Goal: Information Seeking & Learning: Learn about a topic

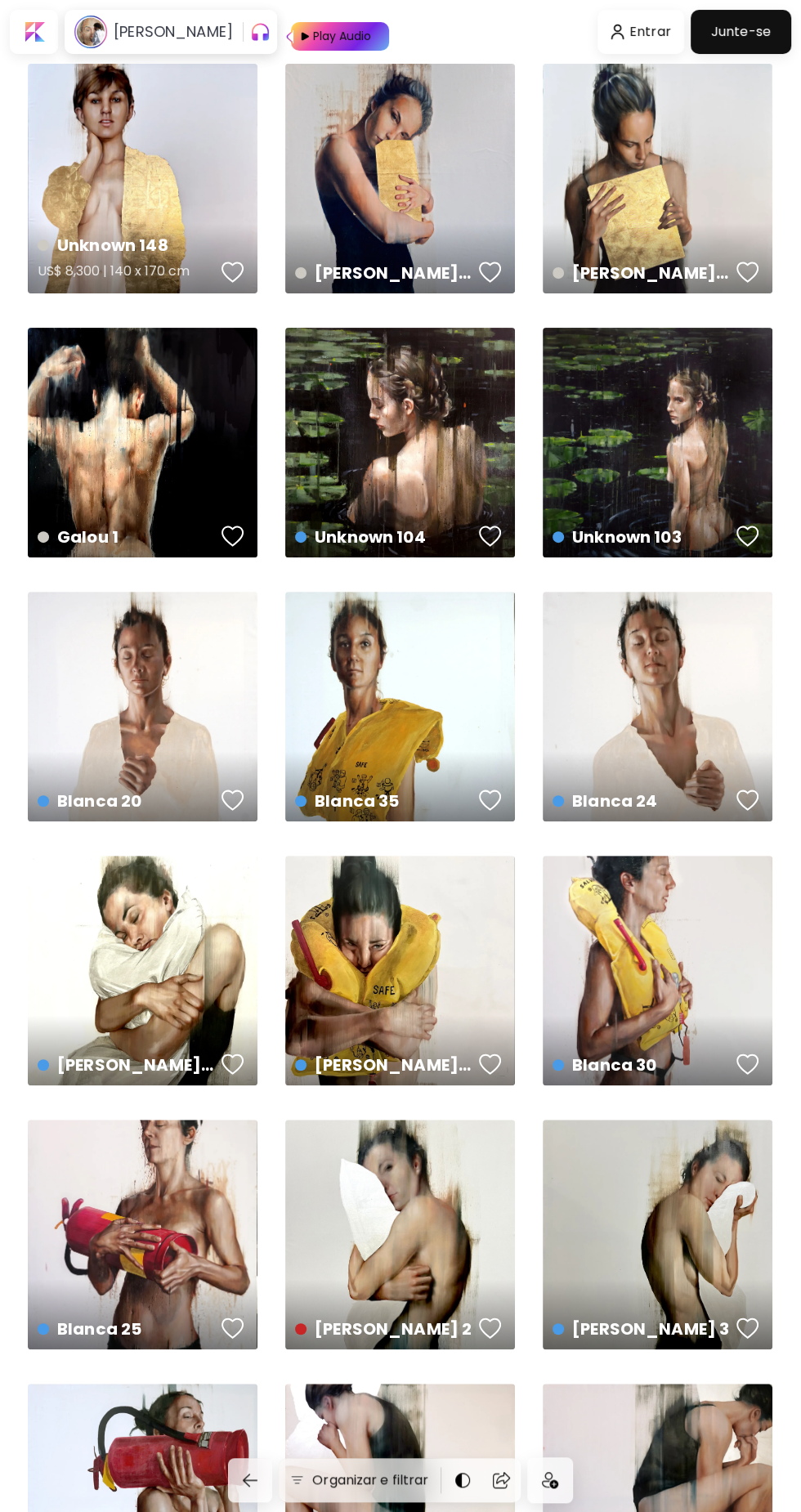
click at [147, 190] on div "Unknown 148 US$ 8,300 | 140 x 170 cm" at bounding box center [143, 179] width 230 height 230
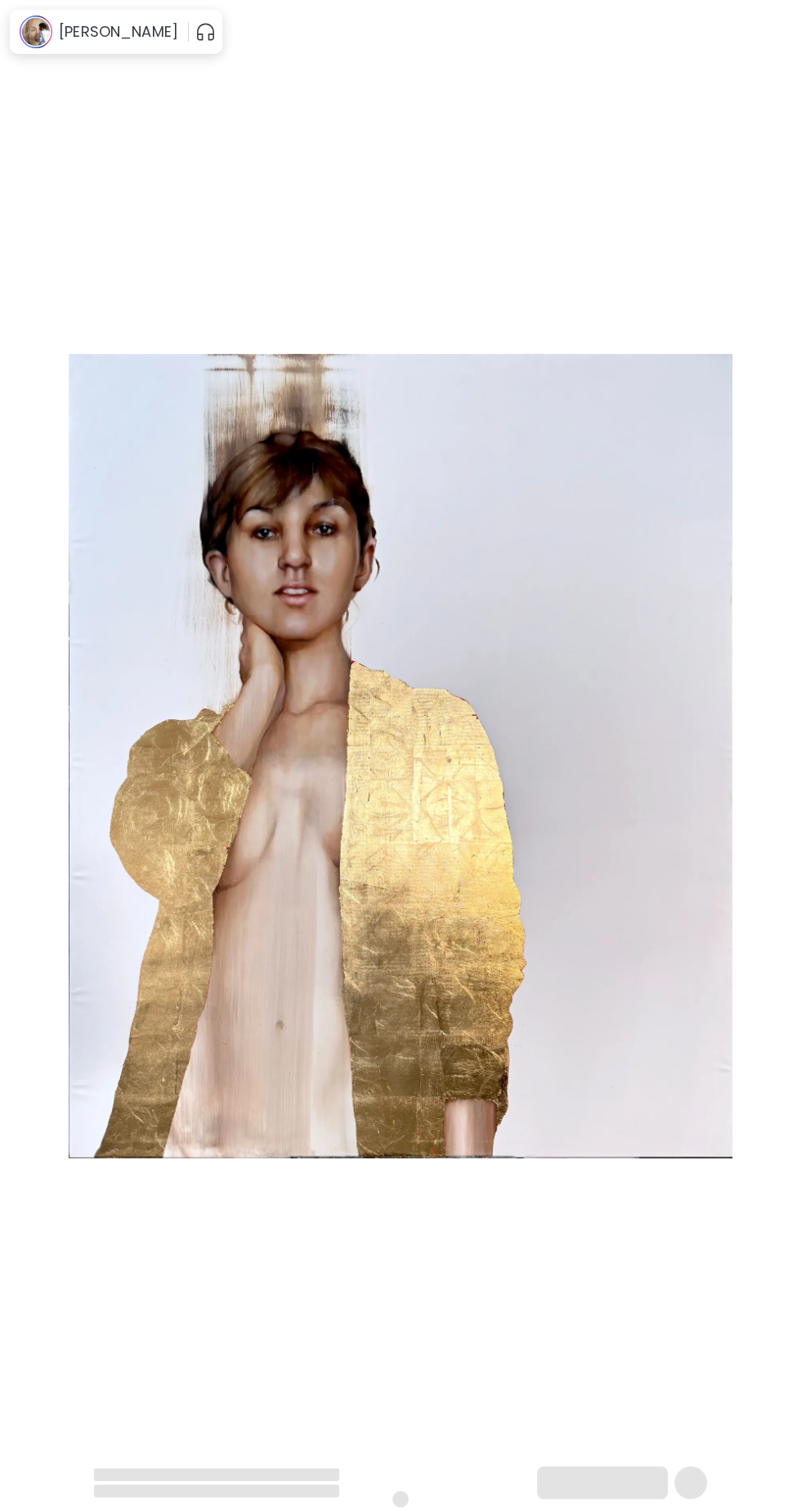
click at [161, 161] on img at bounding box center [400, 756] width 663 height 1394
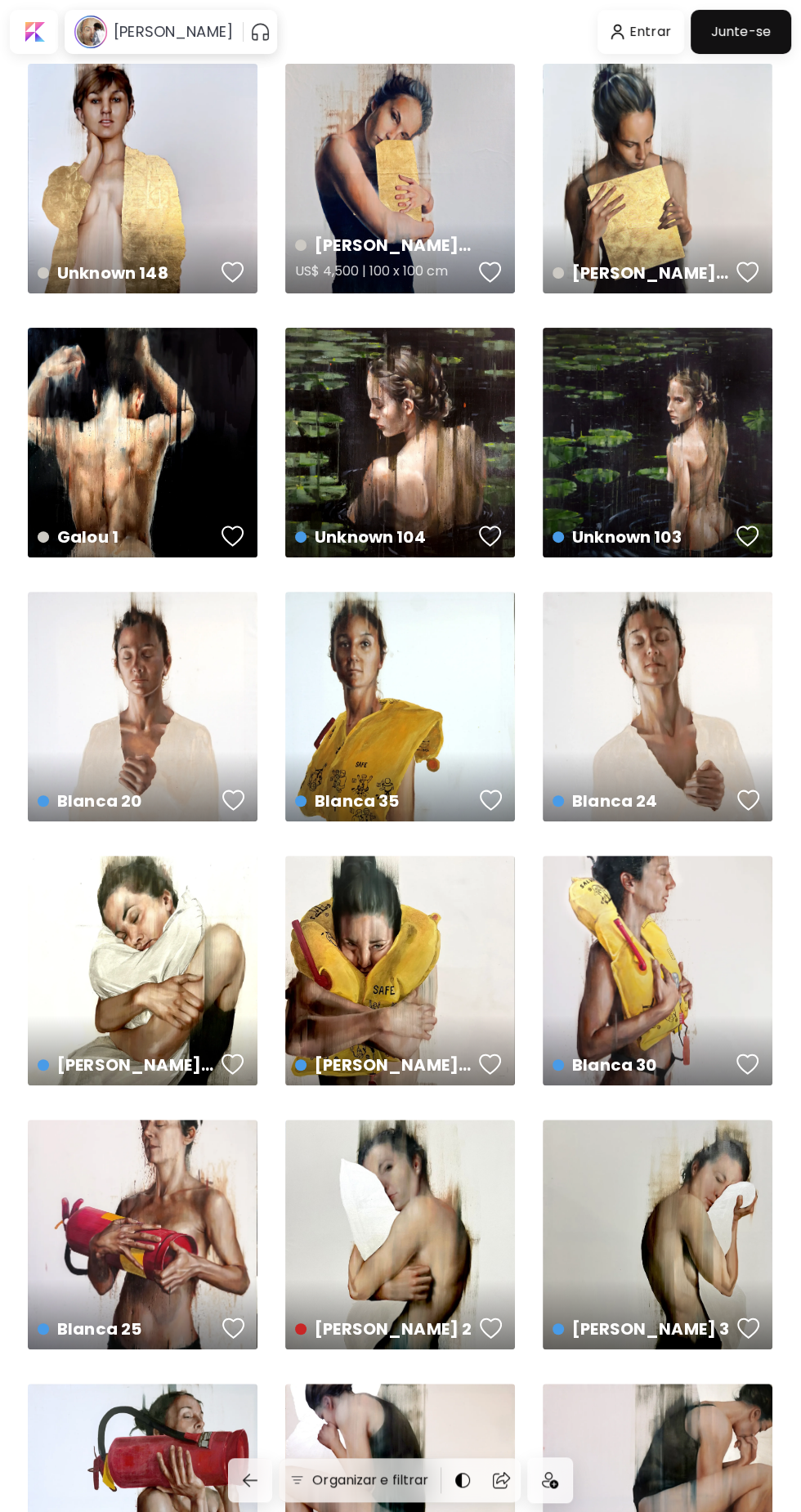
click at [423, 185] on div "[PERSON_NAME] 42 US$ 4,500 | 100 x 100 cm" at bounding box center [400, 179] width 230 height 230
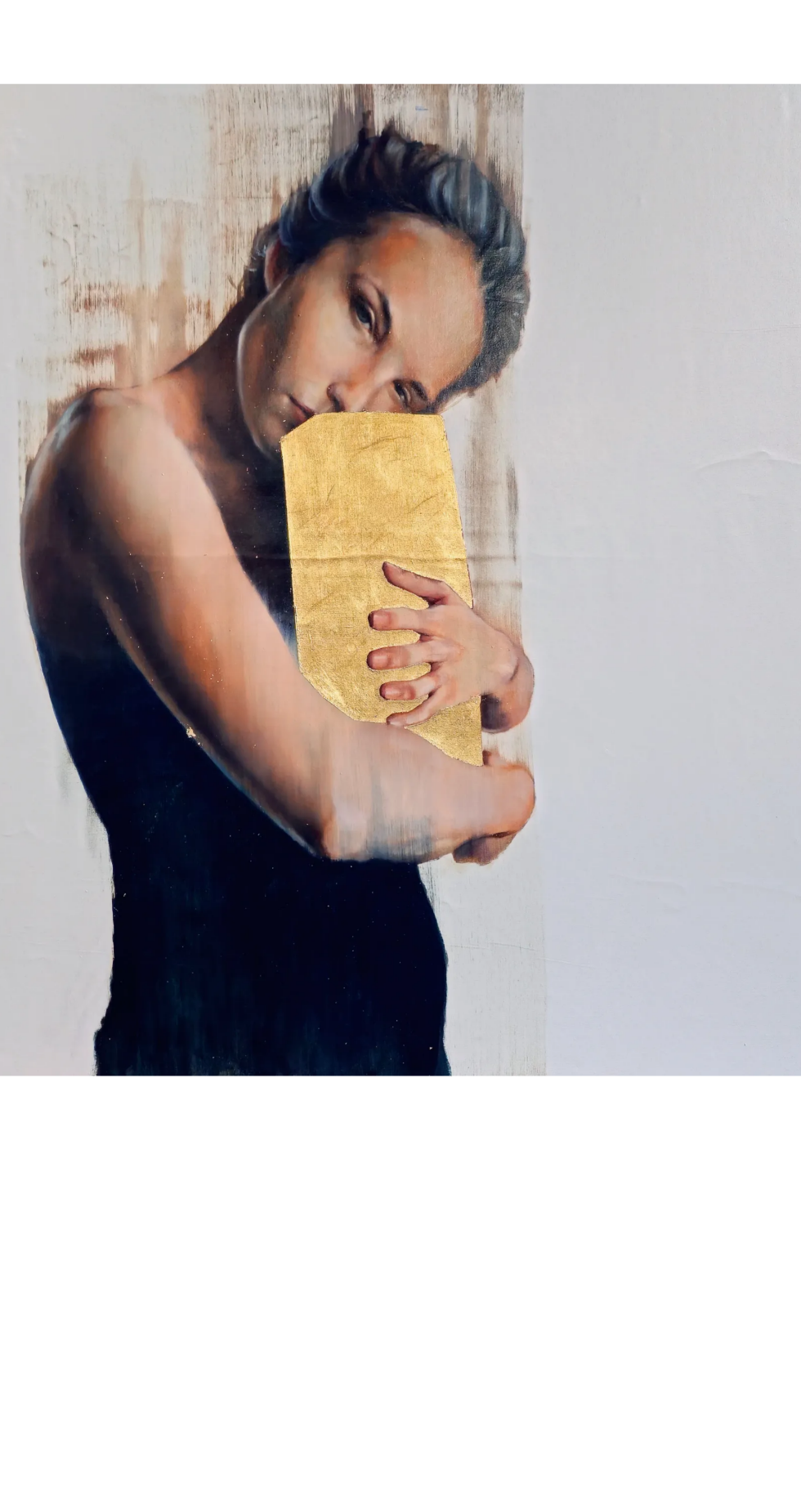
scroll to position [31, 0]
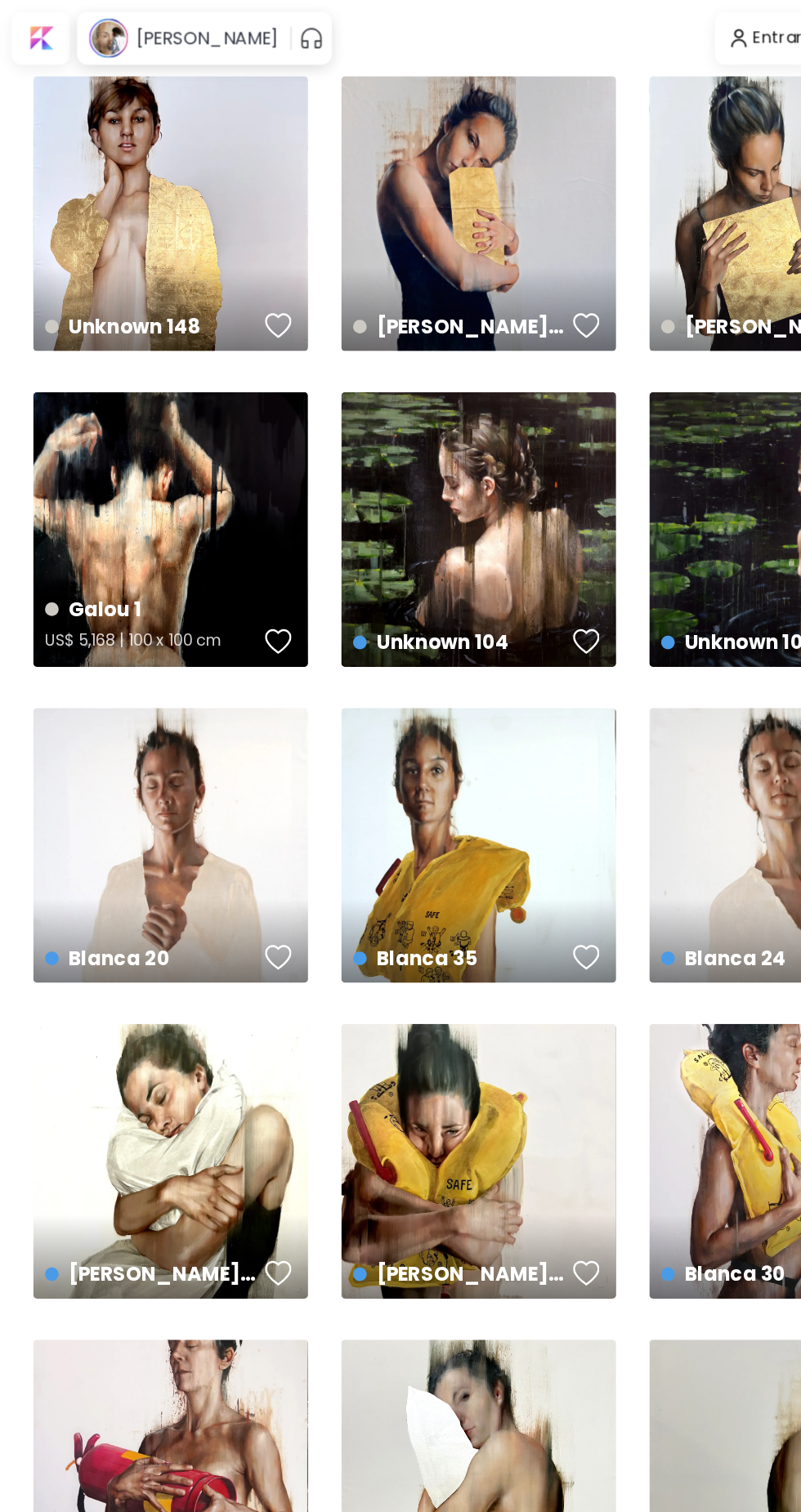
click at [181, 469] on div "Galou 1 US$ 5,168 | 100 x 100 cm" at bounding box center [143, 442] width 230 height 230
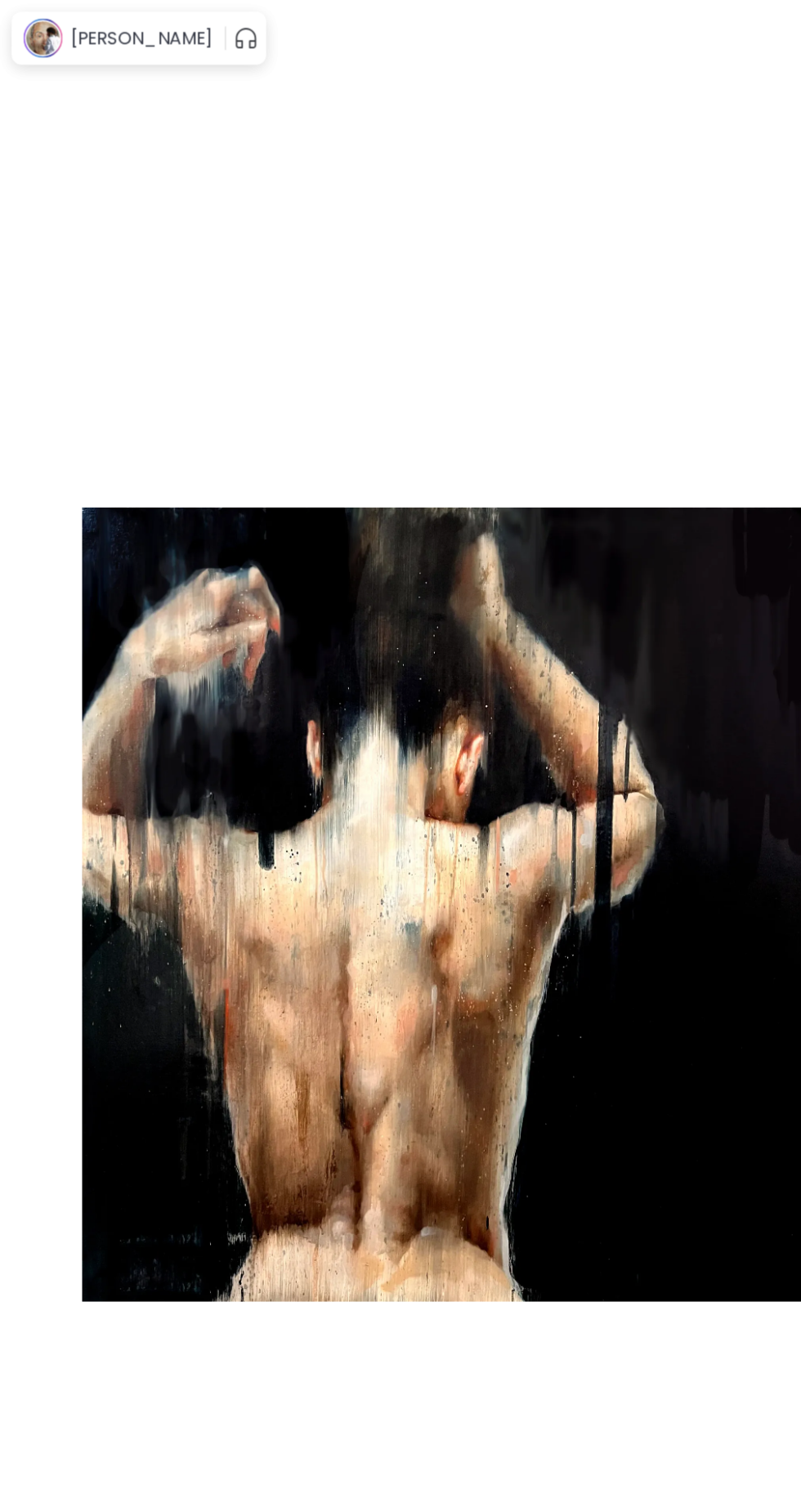
click at [570, 1220] on img at bounding box center [400, 756] width 663 height 1394
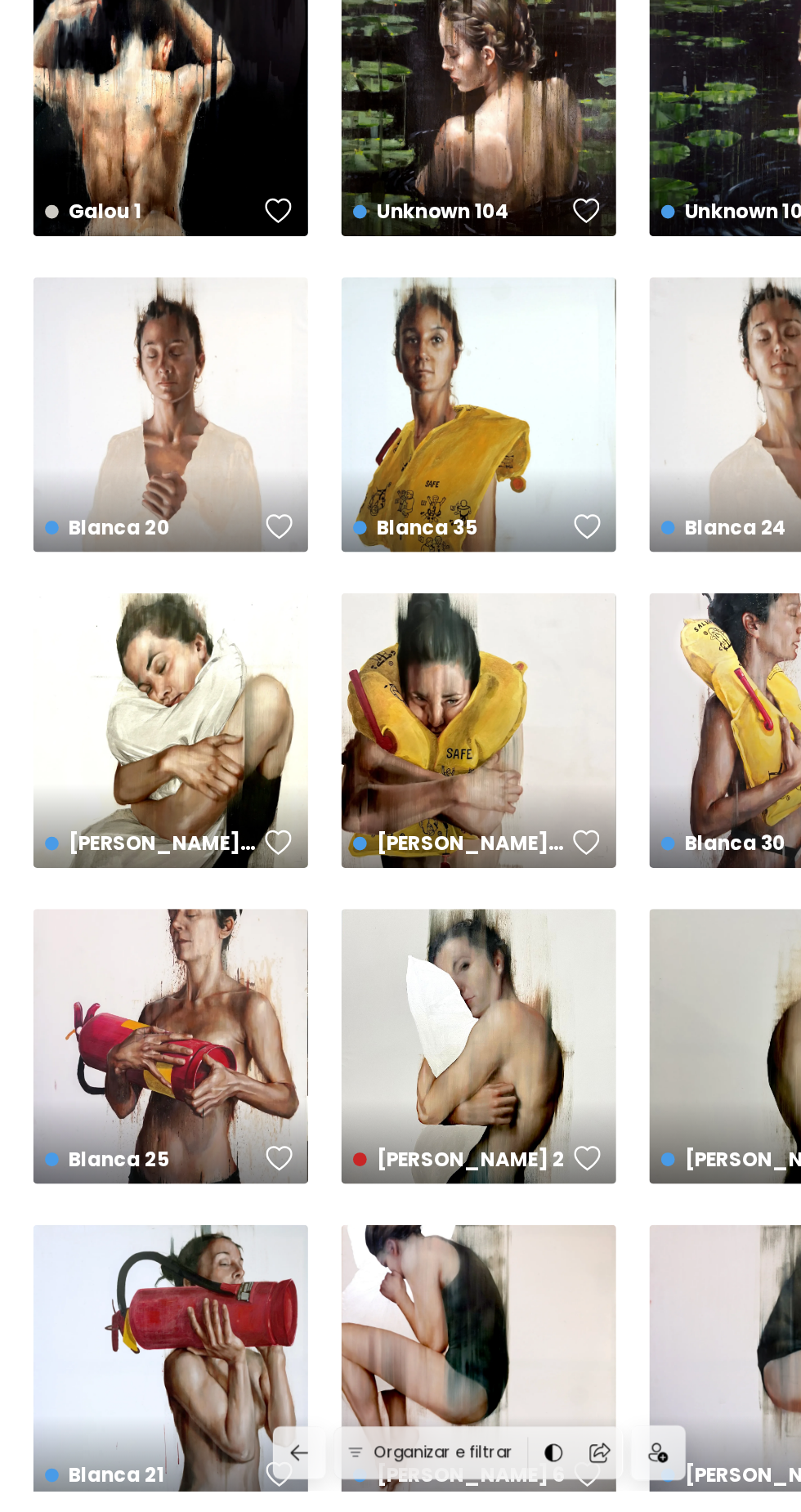
scroll to position [99, 0]
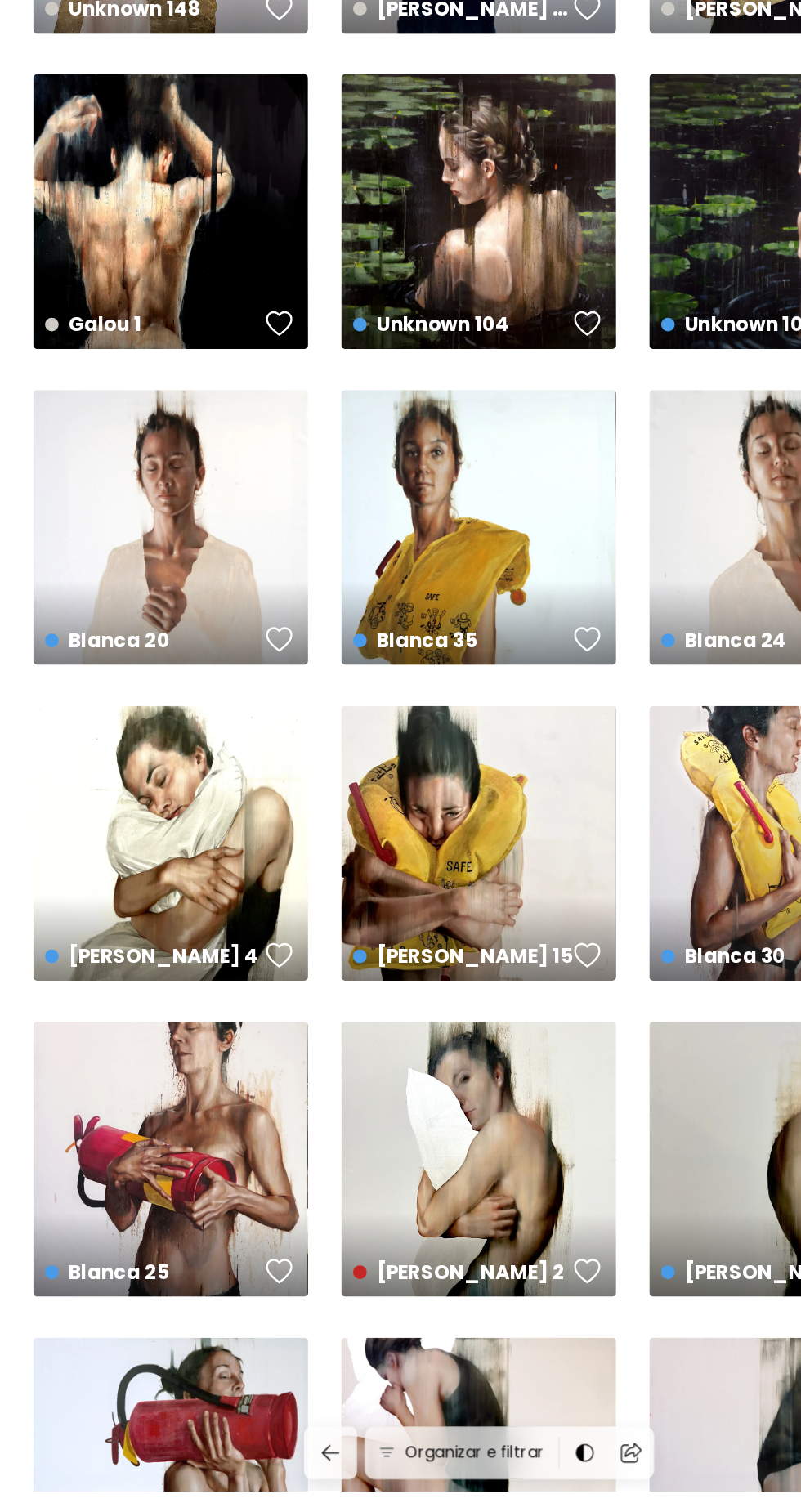
scroll to position [99, 0]
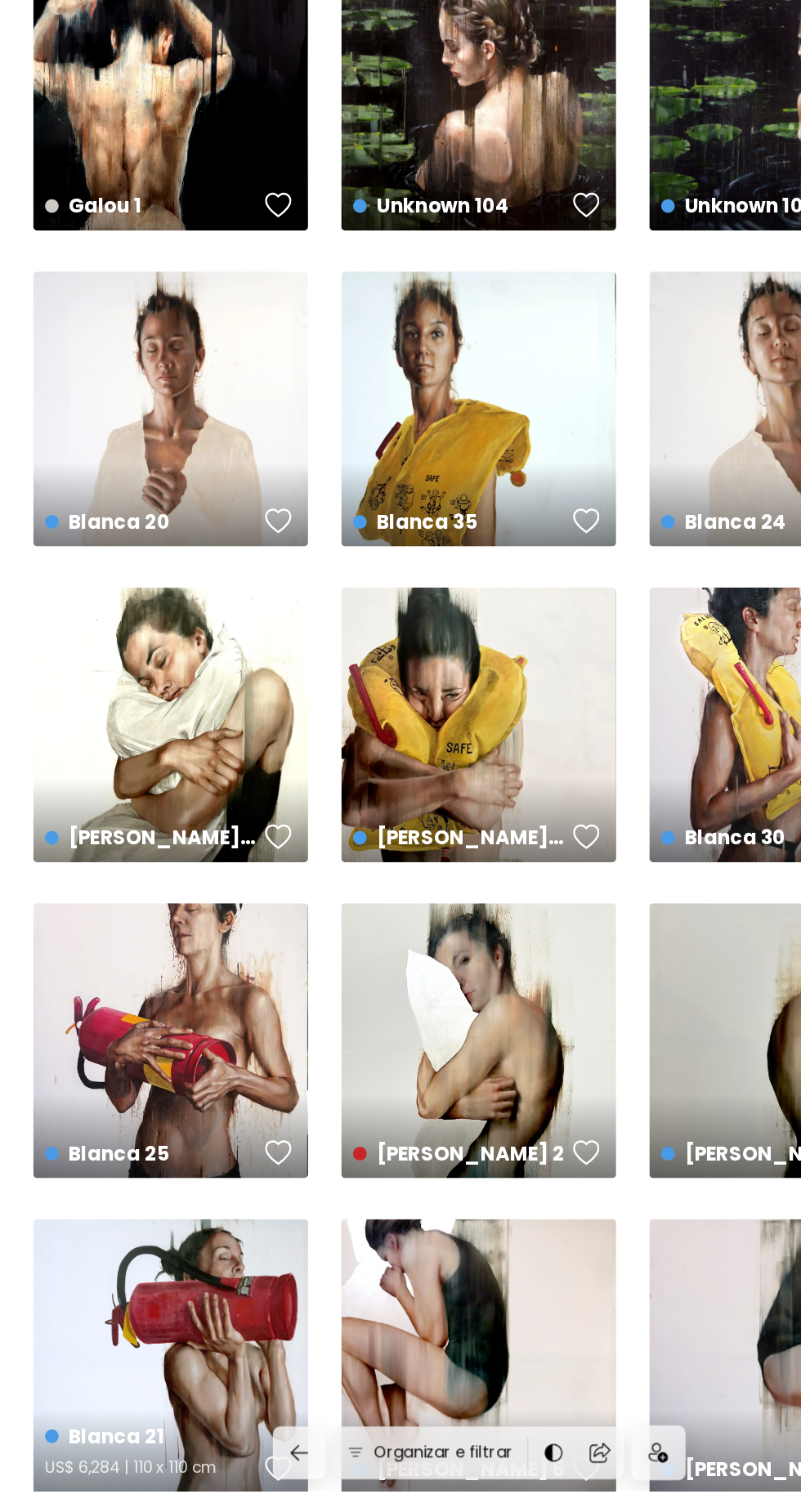
click at [160, 1375] on div "[PERSON_NAME] 21 US$ 6,284 | 110 x 110 cm" at bounding box center [143, 1400] width 230 height 230
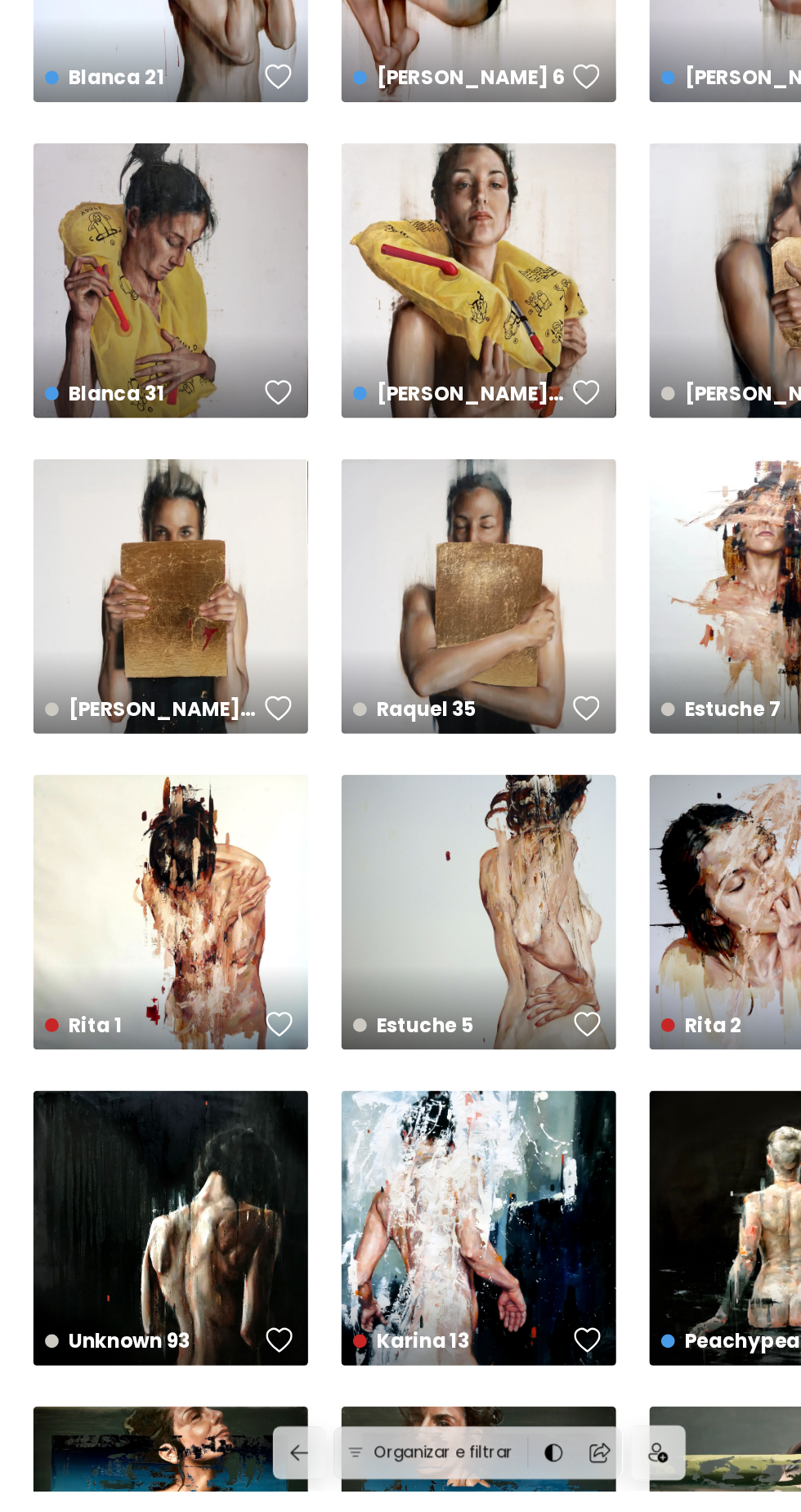
scroll to position [1264, 0]
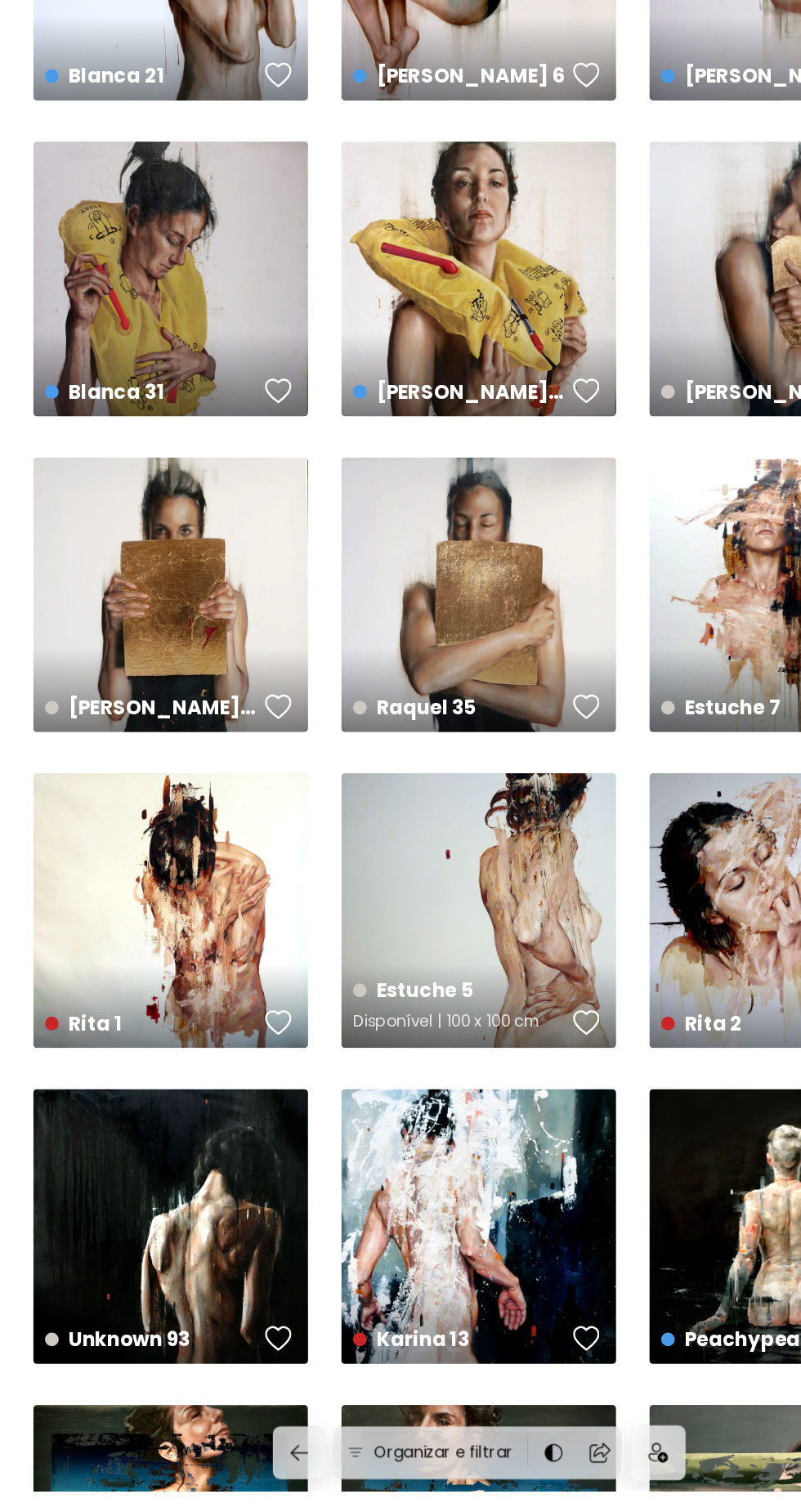
click at [481, 1023] on div "Estuche 5 Disponível | 100 x 100 cm" at bounding box center [400, 1027] width 230 height 230
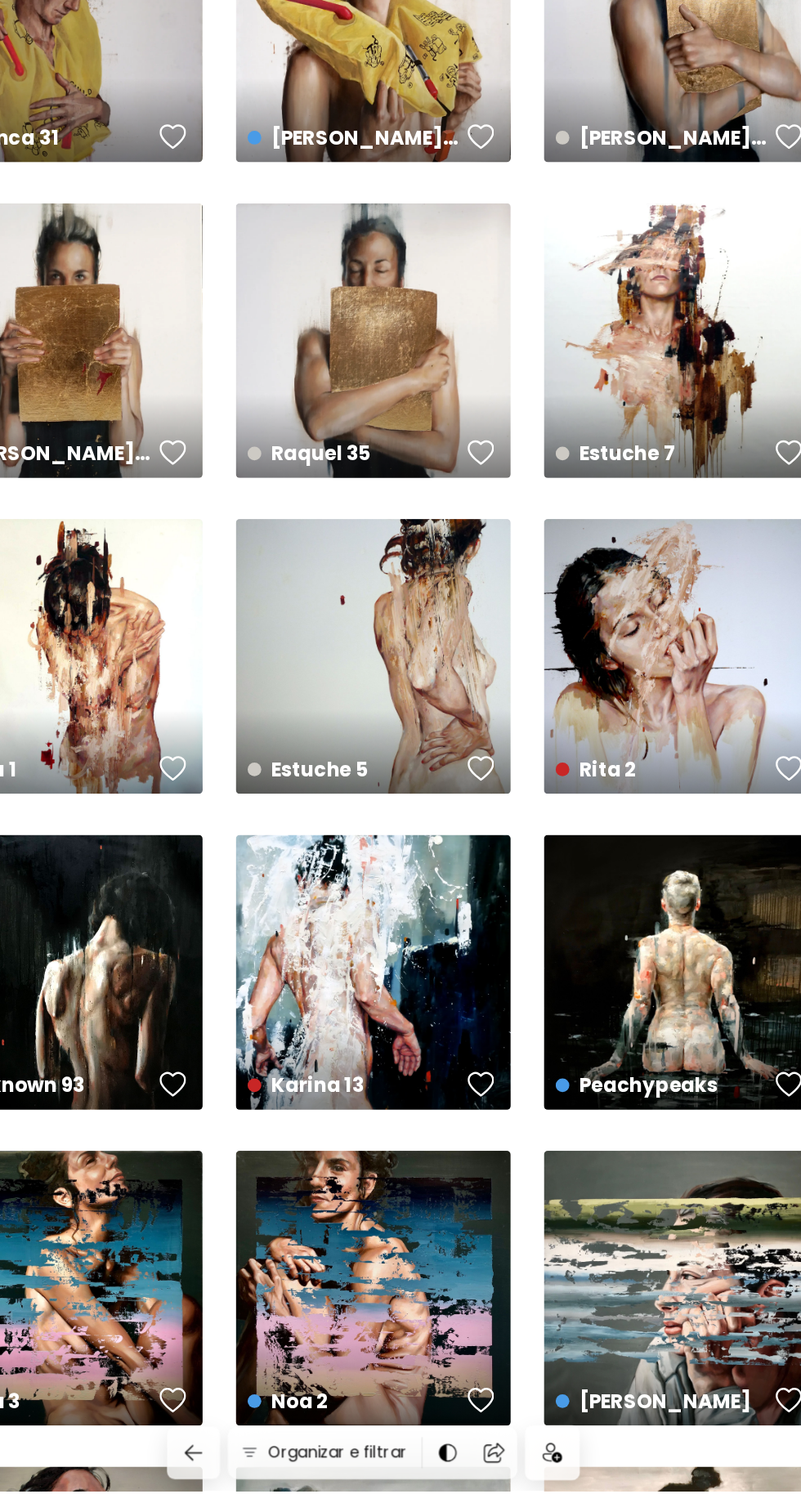
scroll to position [1589, 0]
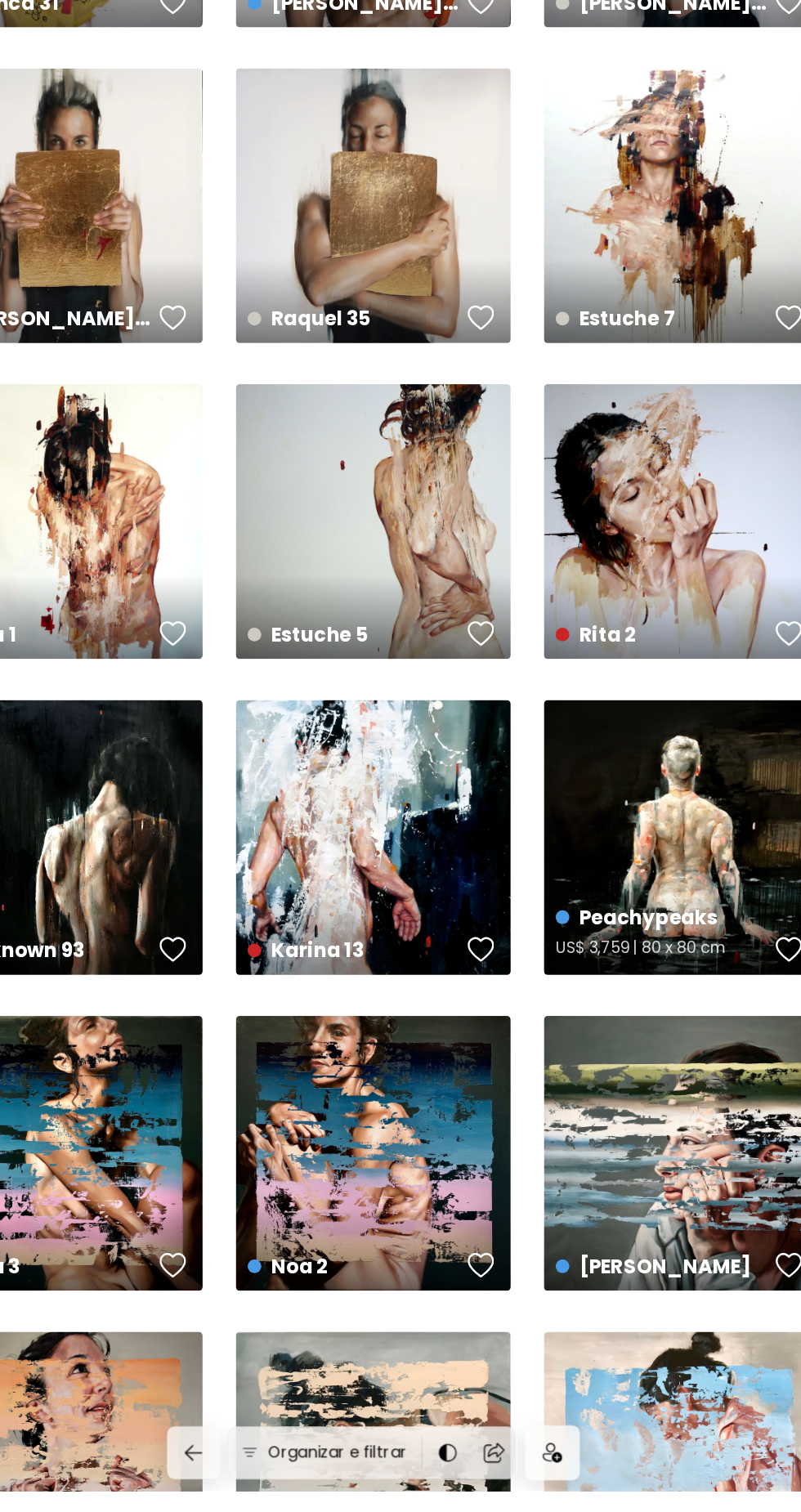
click at [690, 983] on div "Peachypeaks US$ 3,759 | 80 x 80 cm" at bounding box center [657, 966] width 230 height 230
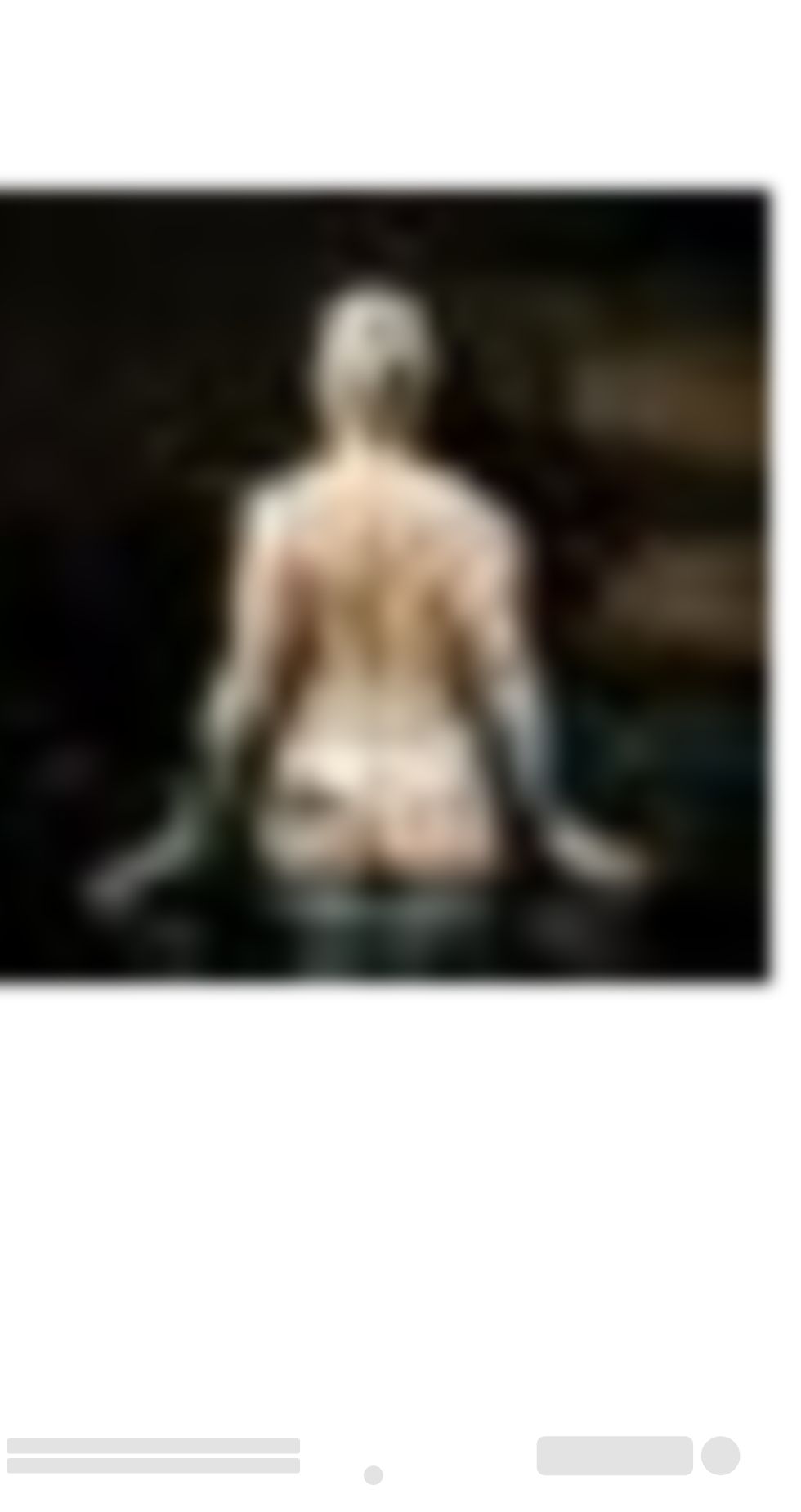
click at [682, 975] on img at bounding box center [400, 756] width 663 height 1394
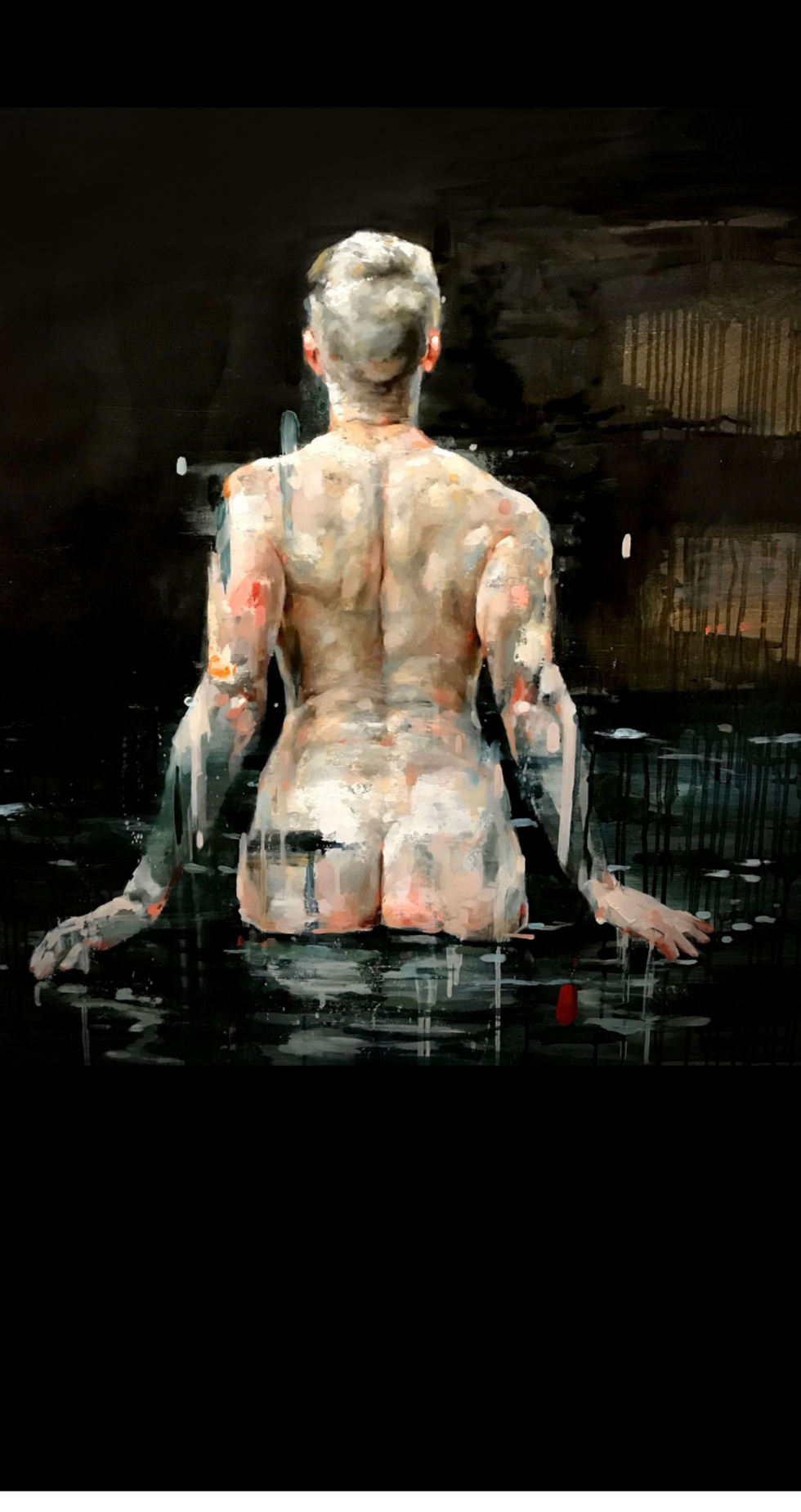
click at [634, 1497] on div at bounding box center [400, 756] width 801 height 1512
click at [597, 1332] on div at bounding box center [400, 756] width 801 height 1512
click at [630, 1511] on div at bounding box center [400, 756] width 801 height 1512
click at [628, 1438] on div at bounding box center [400, 756] width 801 height 1512
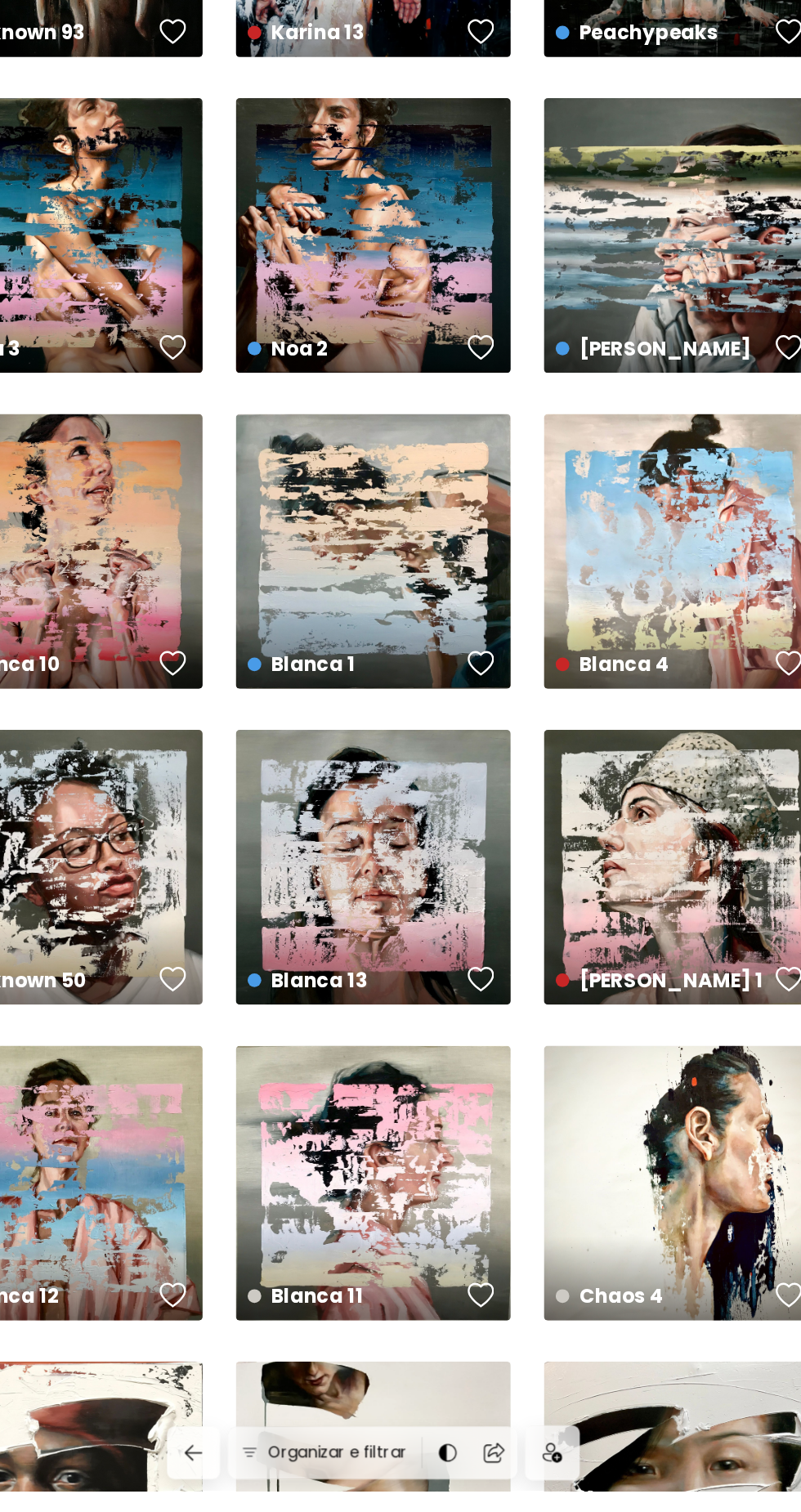
scroll to position [2841, 0]
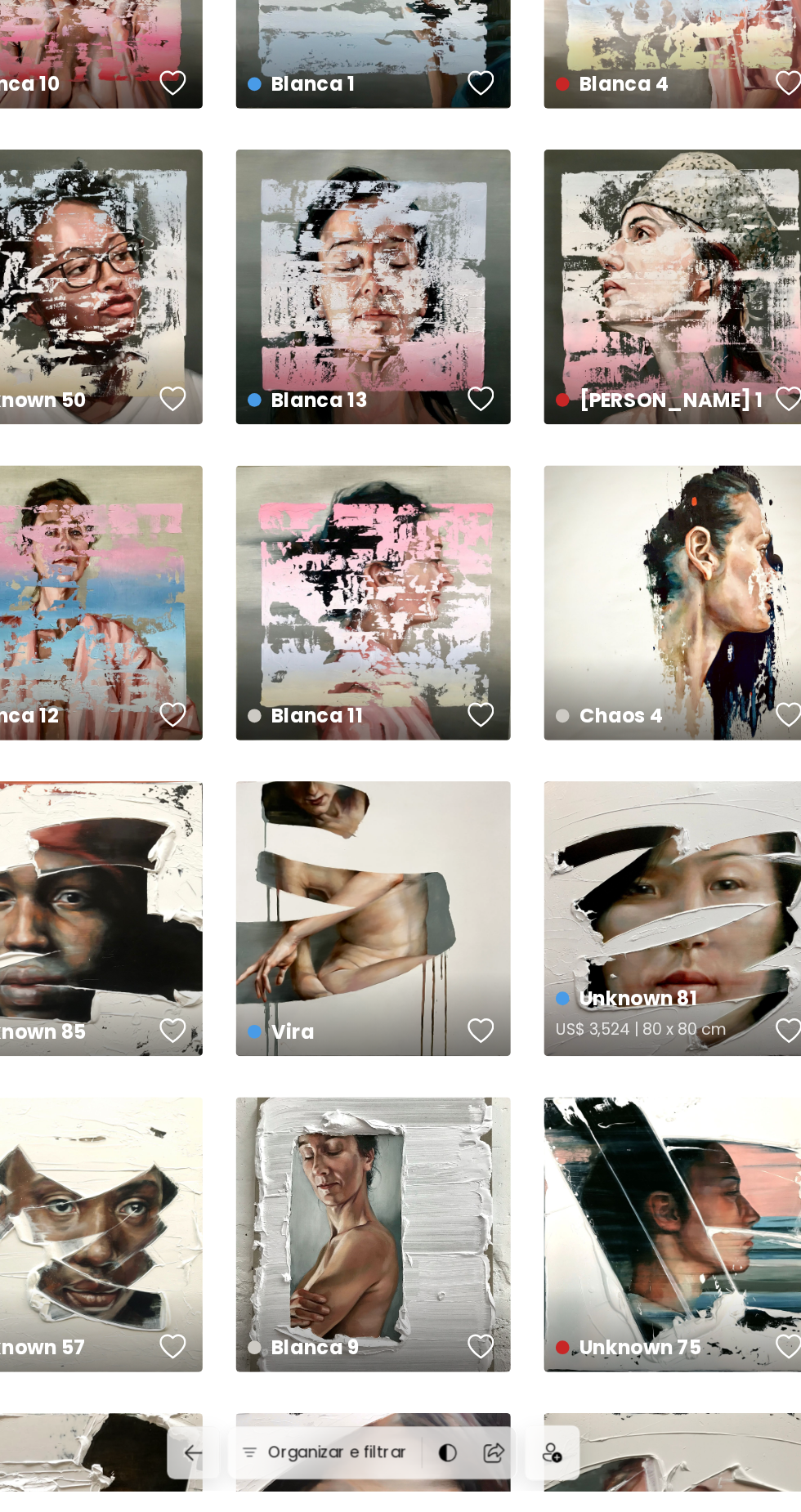
click at [670, 1031] on div "Unknown 81 US$ 3,524 | 80 x 80 cm" at bounding box center [657, 1034] width 230 height 230
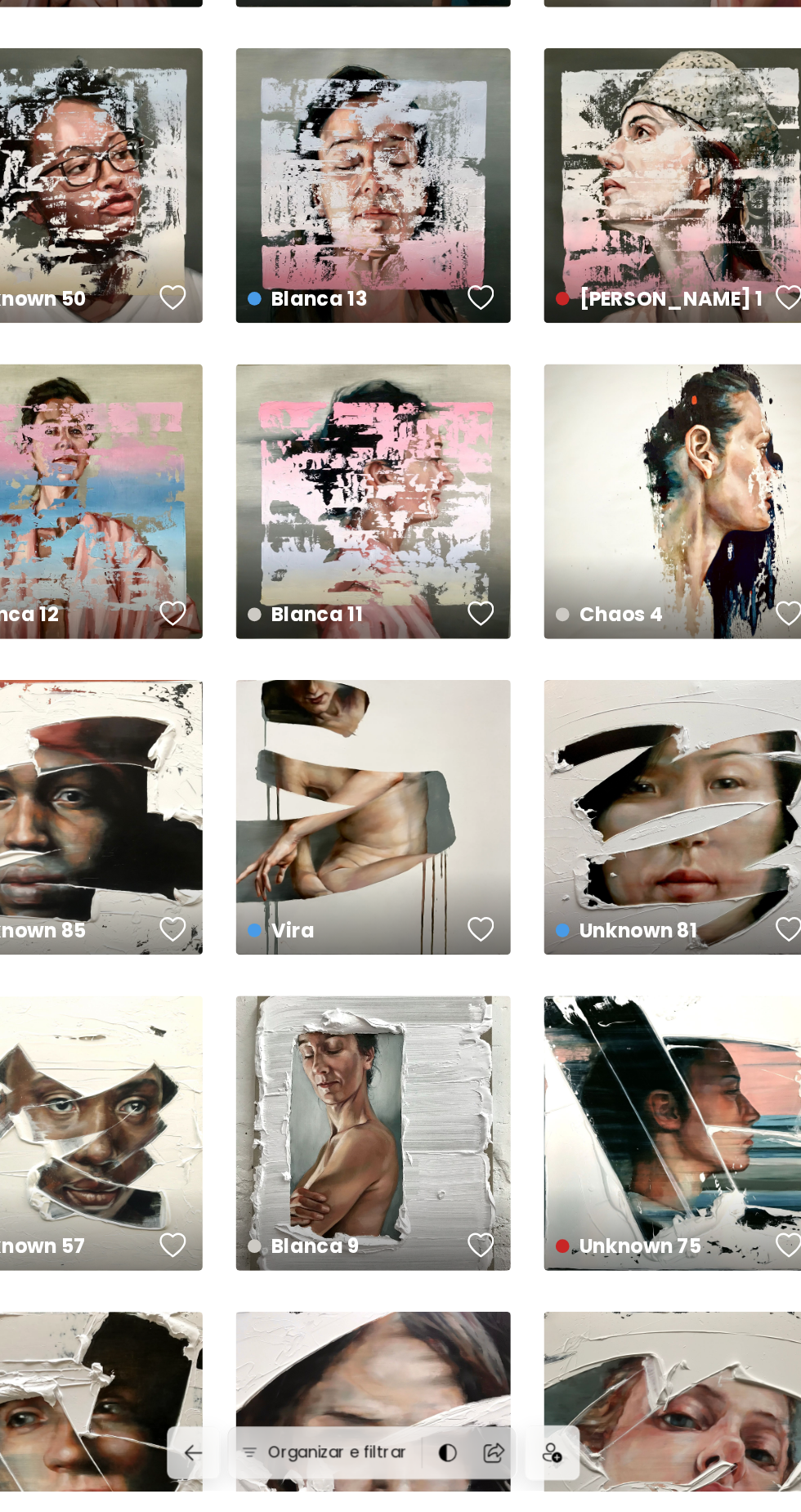
scroll to position [2926, 0]
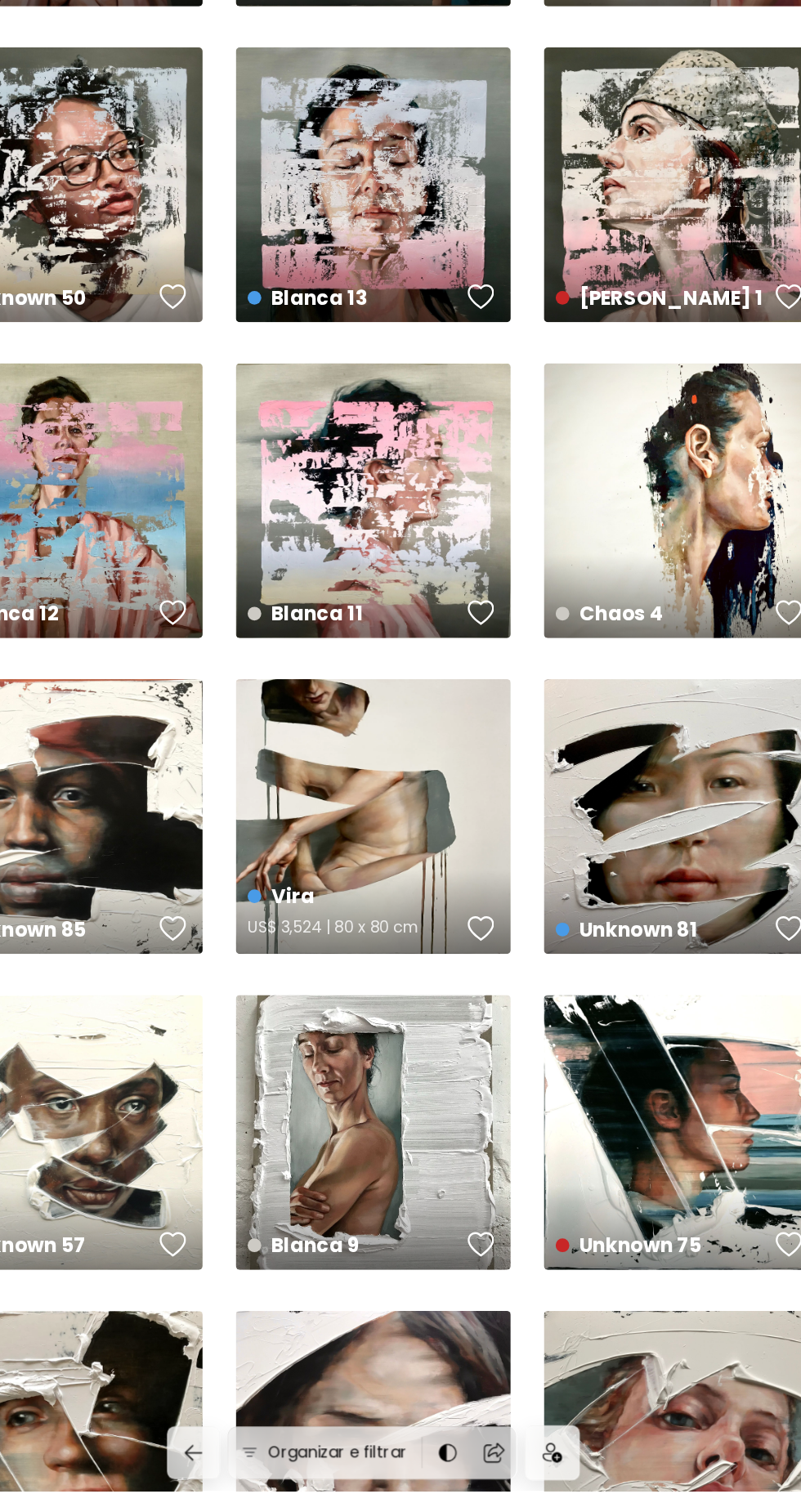
click at [422, 887] on div "Vira US$ 3,524 | 80 x 80 cm" at bounding box center [400, 949] width 230 height 230
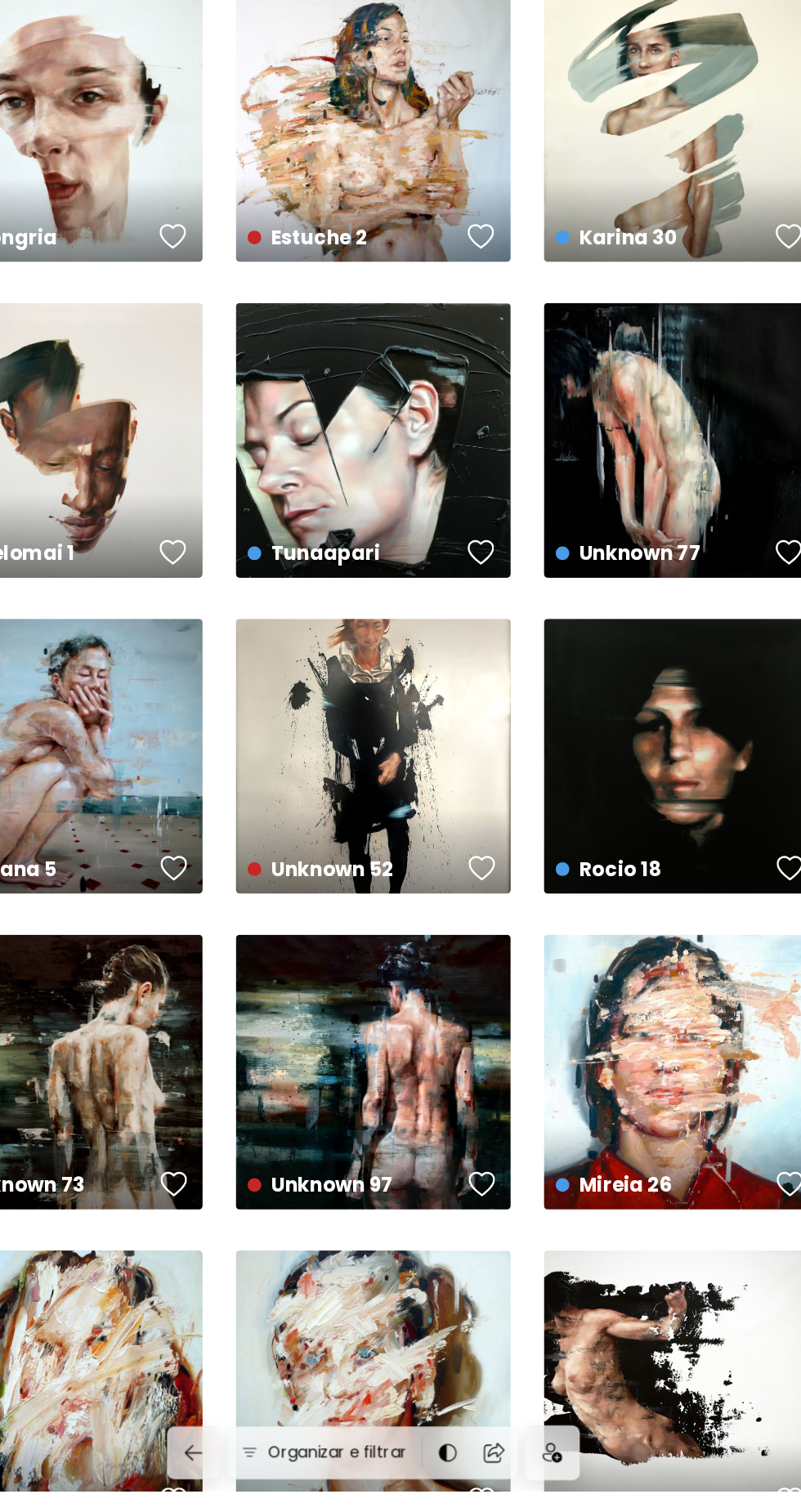
scroll to position [5880, 0]
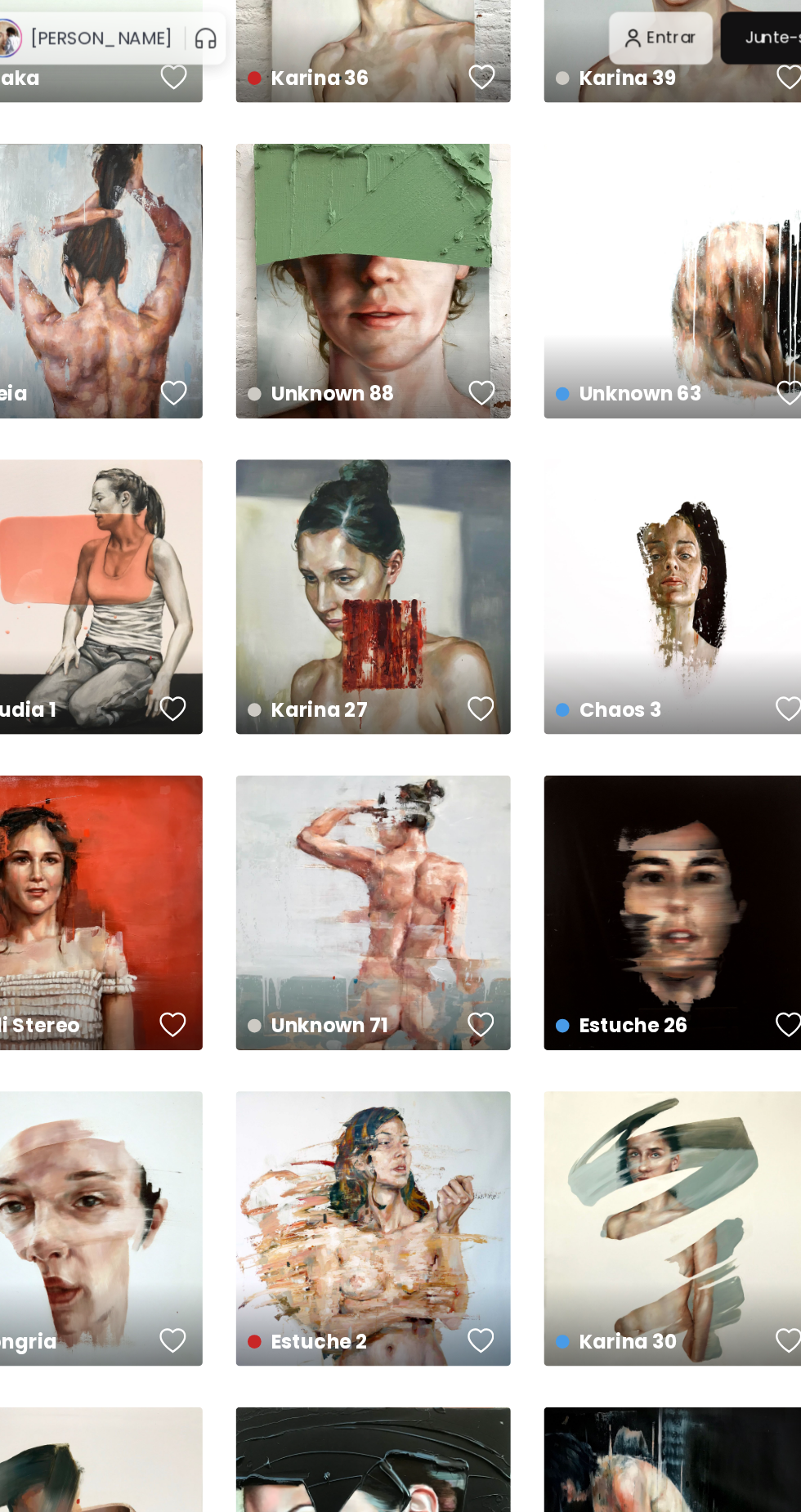
scroll to position [5222, 0]
